Goal: Transaction & Acquisition: Purchase product/service

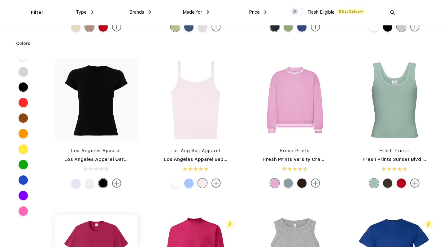
scroll to position [1071, 0]
click at [287, 127] on img at bounding box center [295, 100] width 82 height 82
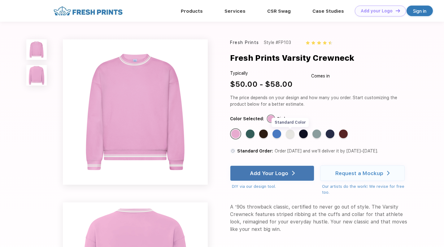
click at [290, 133] on div "Standard Color" at bounding box center [290, 133] width 9 height 9
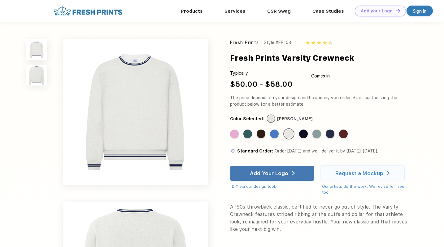
click at [247, 139] on div "Standard Color Standard Color Standard Color Standard Color Standard Color Stan…" at bounding box center [316, 136] width 172 height 16
click at [247, 137] on div "Standard Color" at bounding box center [247, 133] width 9 height 9
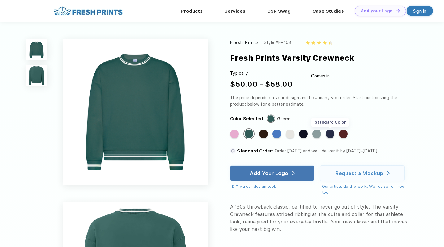
click at [332, 137] on div "Standard Color" at bounding box center [330, 133] width 9 height 9
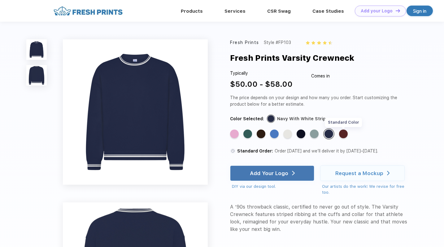
click at [348, 133] on div "Standard Color" at bounding box center [343, 133] width 9 height 9
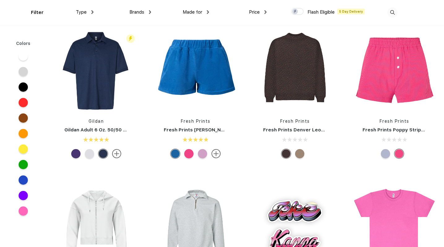
scroll to position [2349, 0]
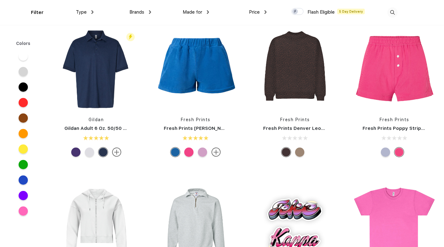
click at [299, 151] on div at bounding box center [299, 151] width 9 height 9
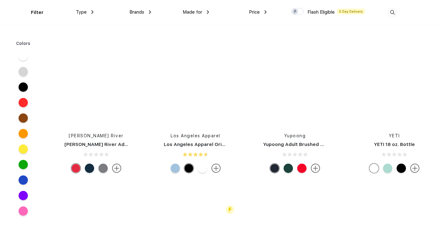
scroll to position [6686, 0]
